Goal: Book appointment/travel/reservation

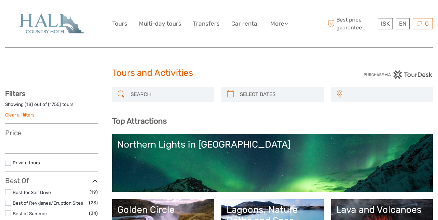
select select
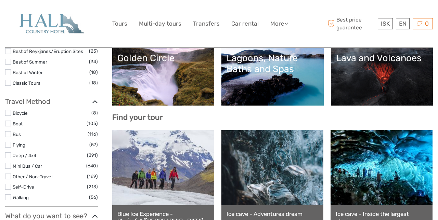
select select
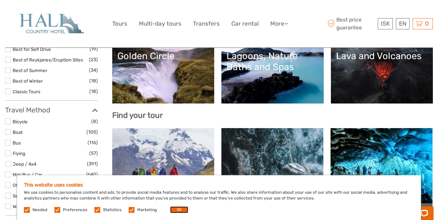
click at [175, 213] on button "OK" at bounding box center [179, 209] width 18 height 7
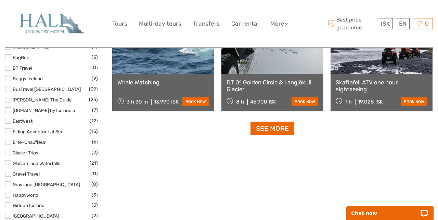
scroll to position [885, 0]
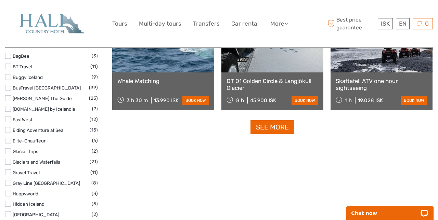
click at [279, 128] on link "See more" at bounding box center [272, 127] width 44 height 14
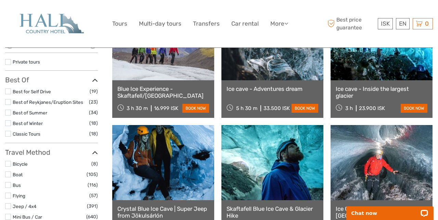
scroll to position [58, 0]
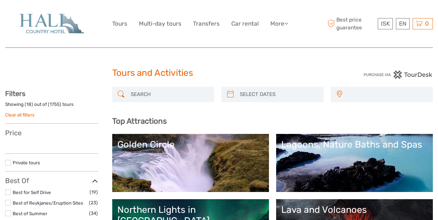
select select
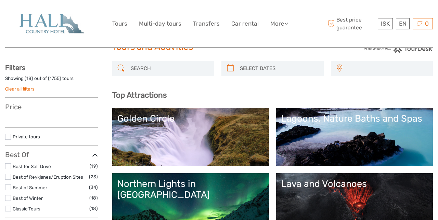
scroll to position [38, 0]
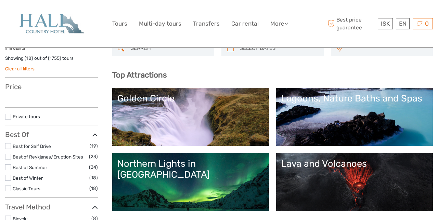
select select
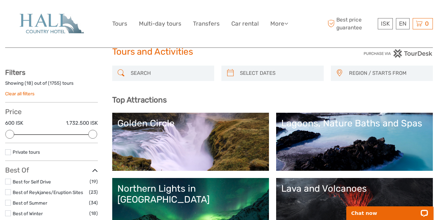
scroll to position [0, 0]
